Goal: Task Accomplishment & Management: Use online tool/utility

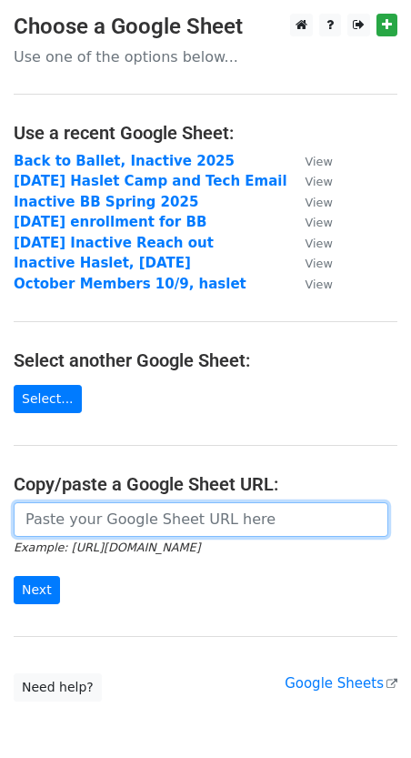
click at [94, 513] on input "url" at bounding box center [201, 520] width 375 height 35
paste input "[URL][DOMAIN_NAME]"
type input "[URL][DOMAIN_NAME]"
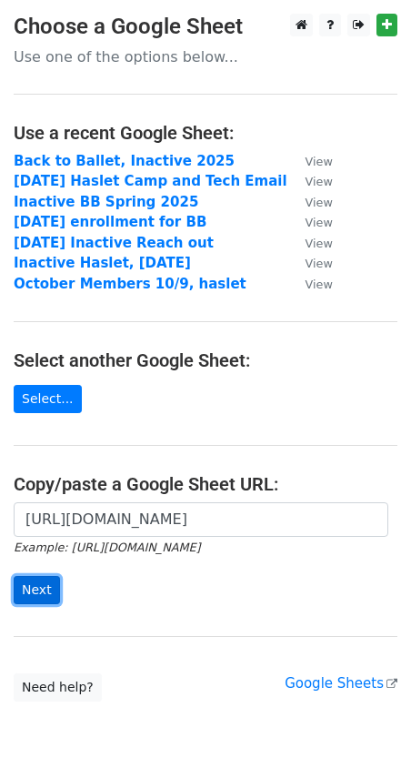
click at [51, 583] on input "Next" at bounding box center [37, 590] width 46 height 28
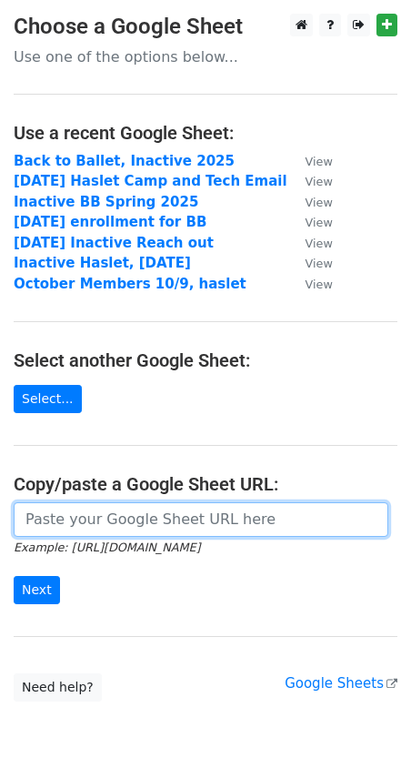
click at [117, 511] on input "url" at bounding box center [201, 520] width 375 height 35
paste input "[URL][DOMAIN_NAME]"
type input "[URL][DOMAIN_NAME]"
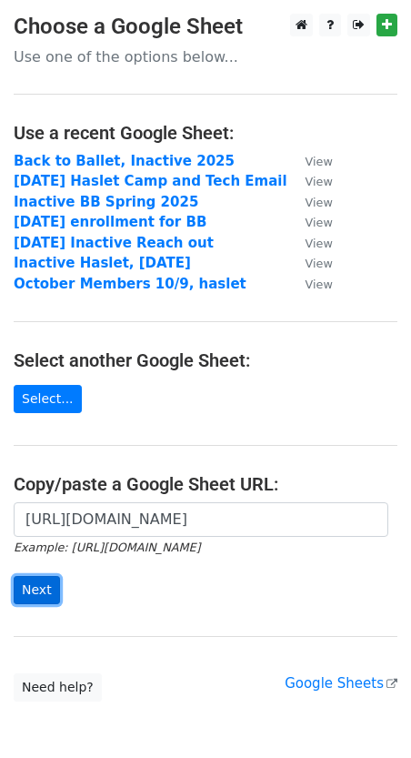
click at [47, 589] on input "Next" at bounding box center [37, 590] width 46 height 28
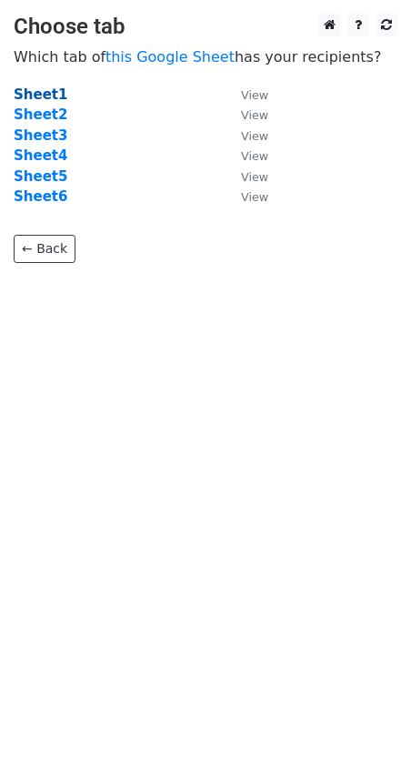
click at [33, 92] on strong "Sheet1" at bounding box center [41, 94] width 54 height 16
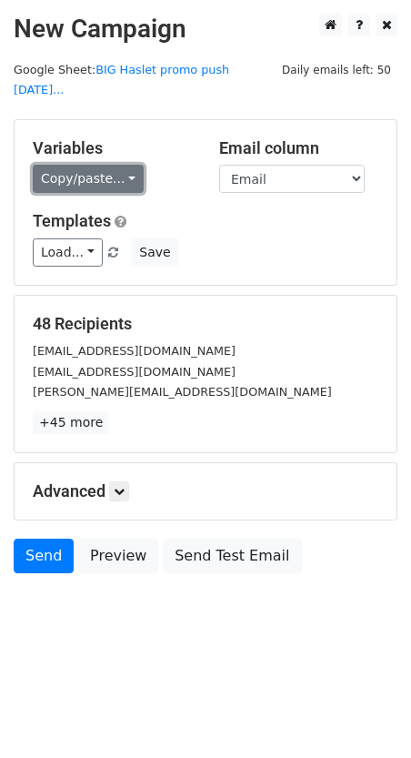
click at [110, 165] on link "Copy/paste..." at bounding box center [88, 179] width 111 height 28
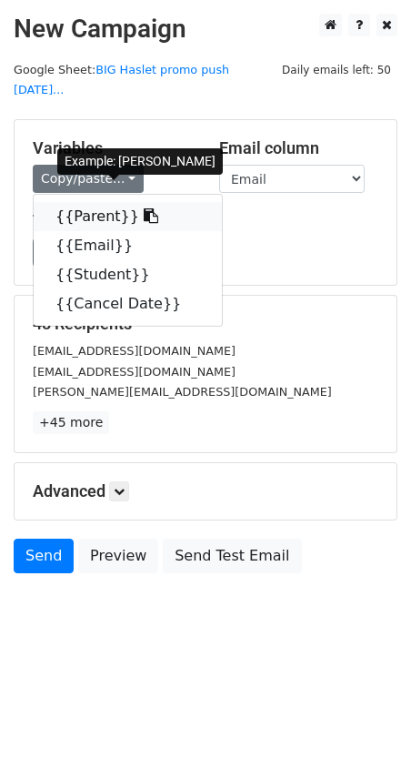
click at [106, 202] on link "{{Parent}}" at bounding box center [128, 216] width 188 height 29
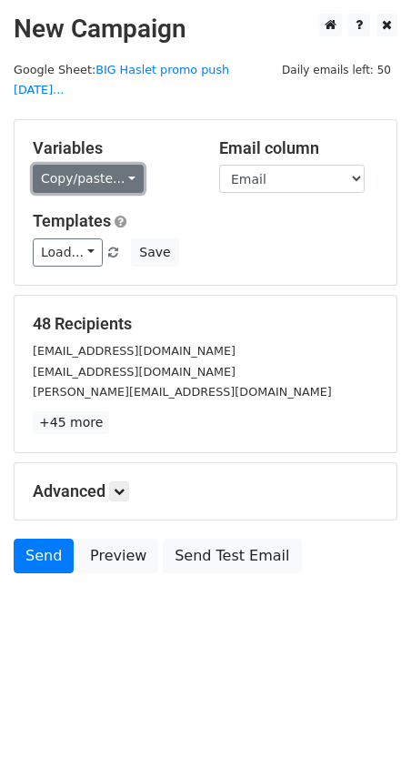
click at [113, 165] on link "Copy/paste..." at bounding box center [88, 179] width 111 height 28
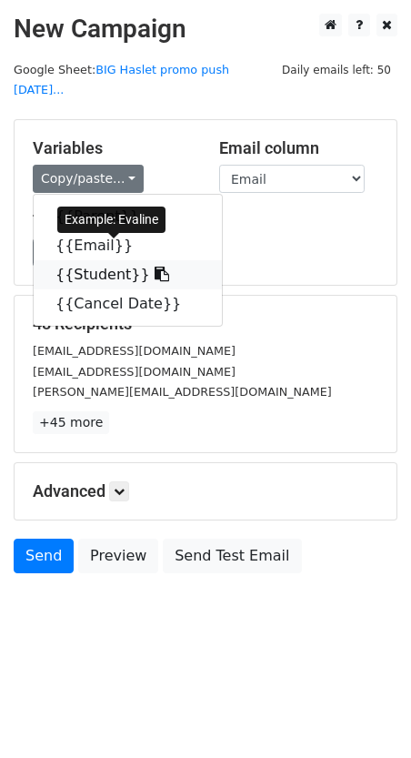
click at [112, 260] on link "{{Student}}" at bounding box center [128, 274] width 188 height 29
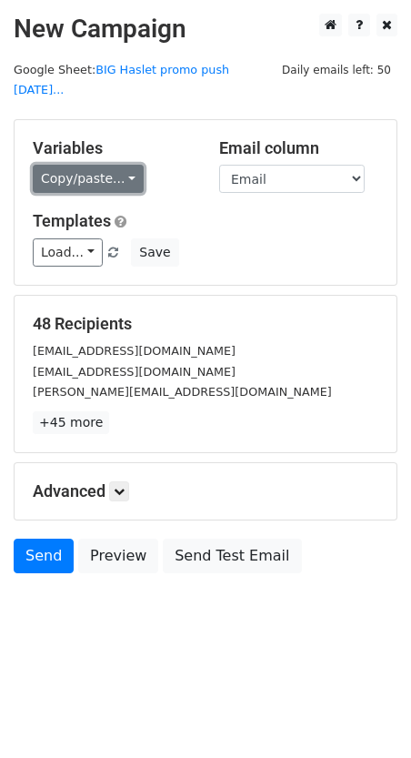
click at [103, 165] on link "Copy/paste..." at bounding box center [88, 179] width 111 height 28
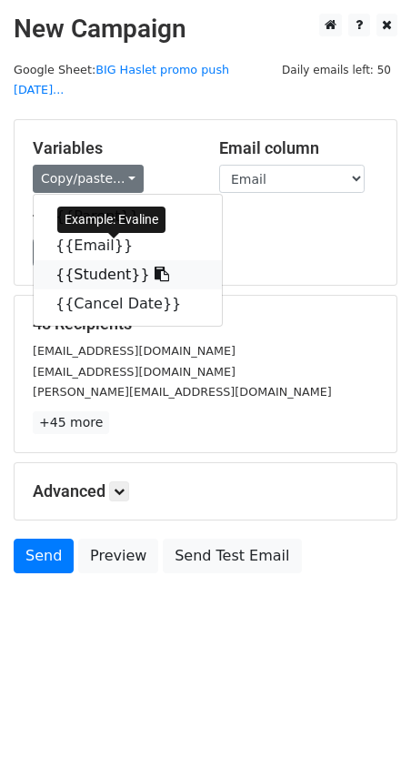
click at [95, 260] on link "{{Student}}" at bounding box center [128, 274] width 188 height 29
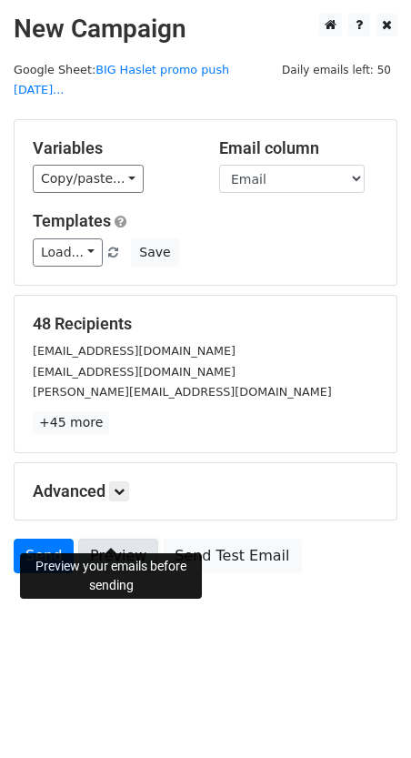
click at [100, 539] on link "Preview" at bounding box center [118, 556] width 80 height 35
click at [92, 539] on link "Preview" at bounding box center [118, 556] width 80 height 35
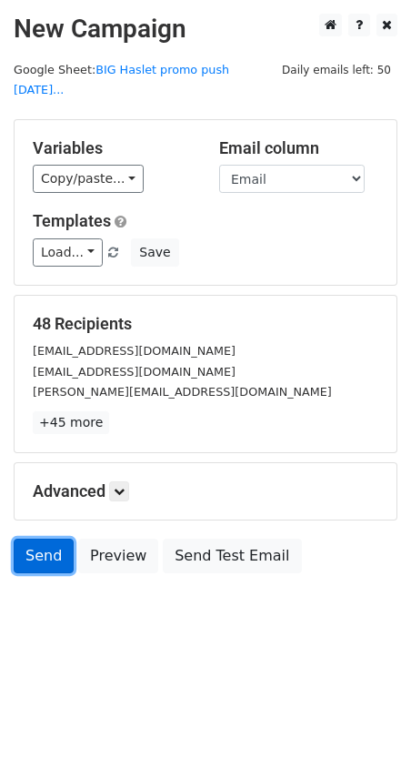
click at [41, 539] on link "Send" at bounding box center [44, 556] width 60 height 35
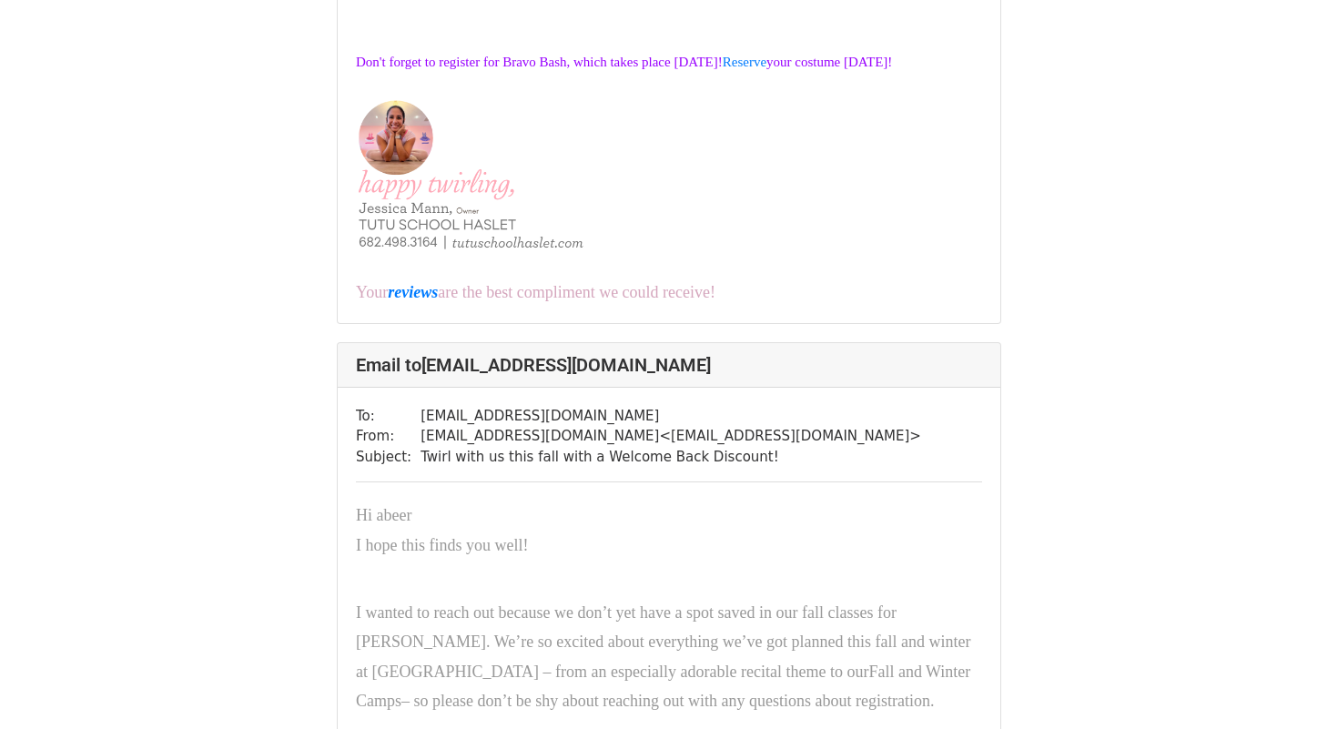
scroll to position [3812, 0]
